Goal: Check status: Check status

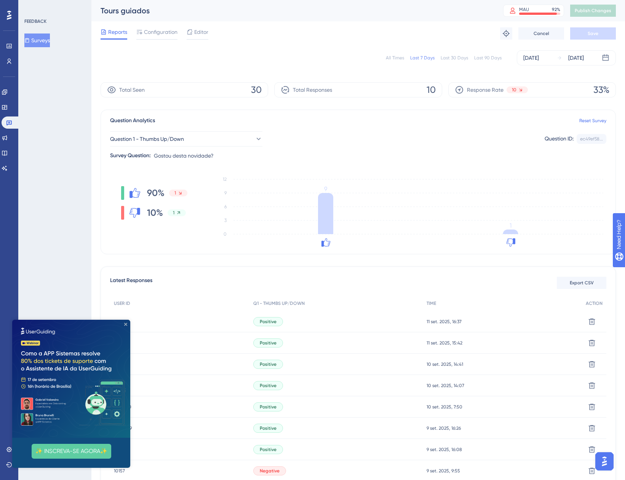
click at [125, 323] on icon "Close Preview" at bounding box center [125, 324] width 3 height 3
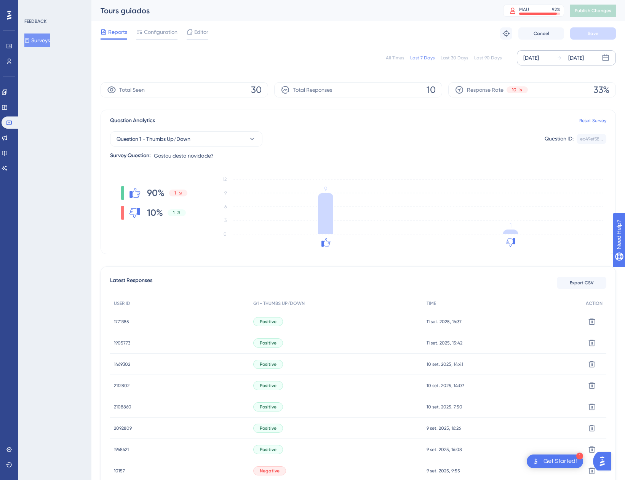
click at [555, 56] on div "Sep 09 2025 Sep 15 2025" at bounding box center [566, 57] width 99 height 15
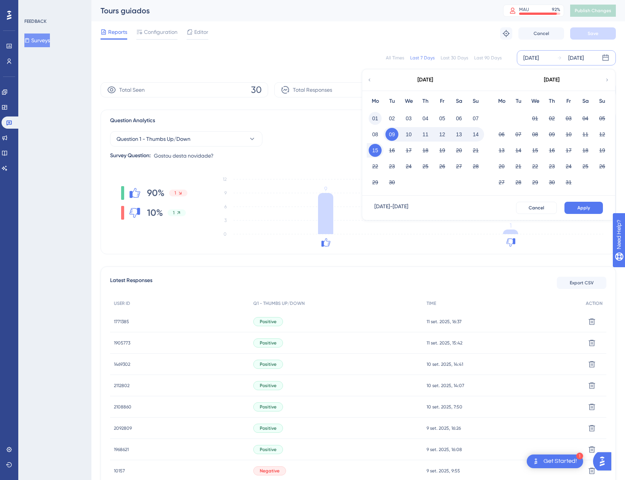
click at [377, 117] on button "01" at bounding box center [374, 118] width 13 height 13
click at [583, 208] on span "Apply" at bounding box center [583, 208] width 13 height 6
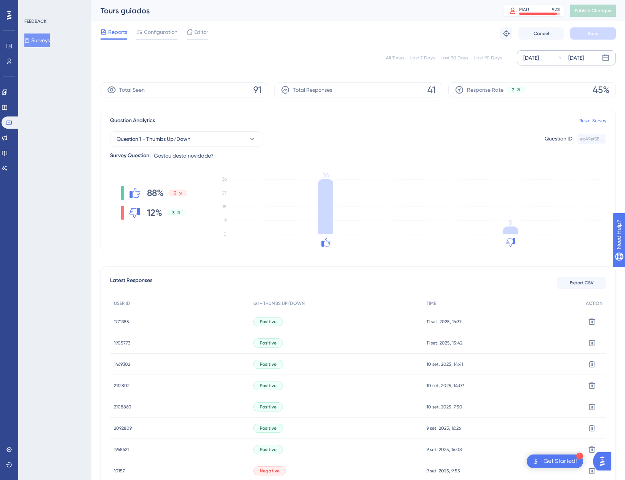
click at [384, 59] on div "All Times Last 7 Days Last 30 Days Last 90 Days Sep 01 2025 Sep 15 2025" at bounding box center [357, 57] width 515 height 15
click at [395, 58] on div "All Times" at bounding box center [395, 58] width 18 height 6
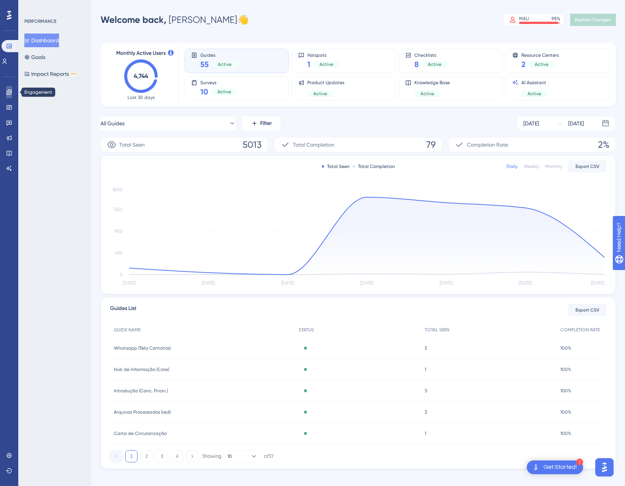
click at [6, 90] on link at bounding box center [9, 92] width 6 height 12
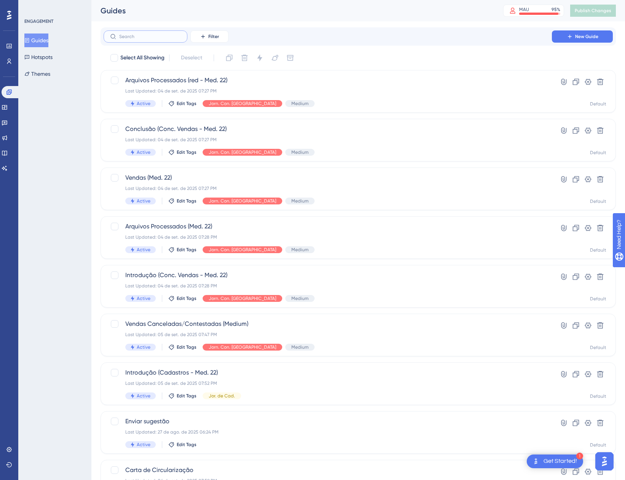
click at [137, 39] on input "text" at bounding box center [150, 36] width 62 height 5
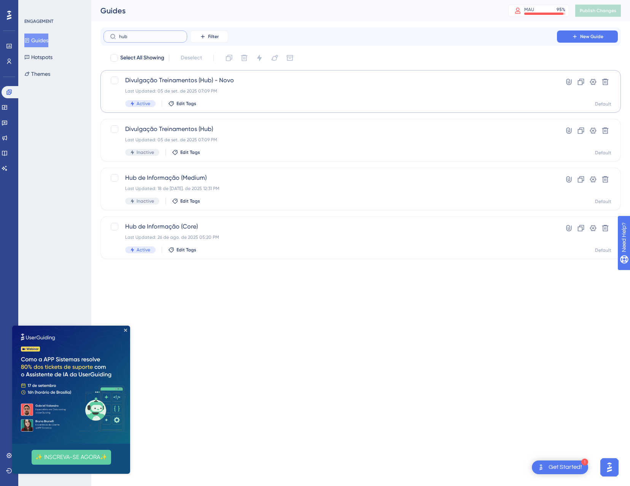
type input "hub"
click at [263, 89] on div "Last Updated: 05 de set. de 2025 07:09 PM" at bounding box center [330, 91] width 410 height 6
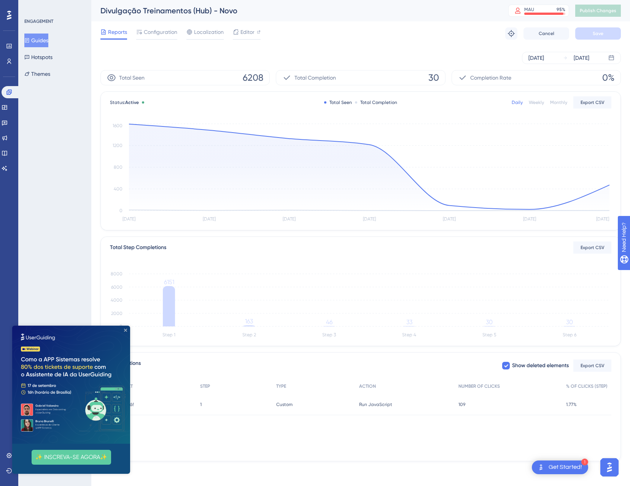
click at [126, 328] on icon "Close Preview" at bounding box center [125, 329] width 3 height 3
